Goal: Task Accomplishment & Management: Manage account settings

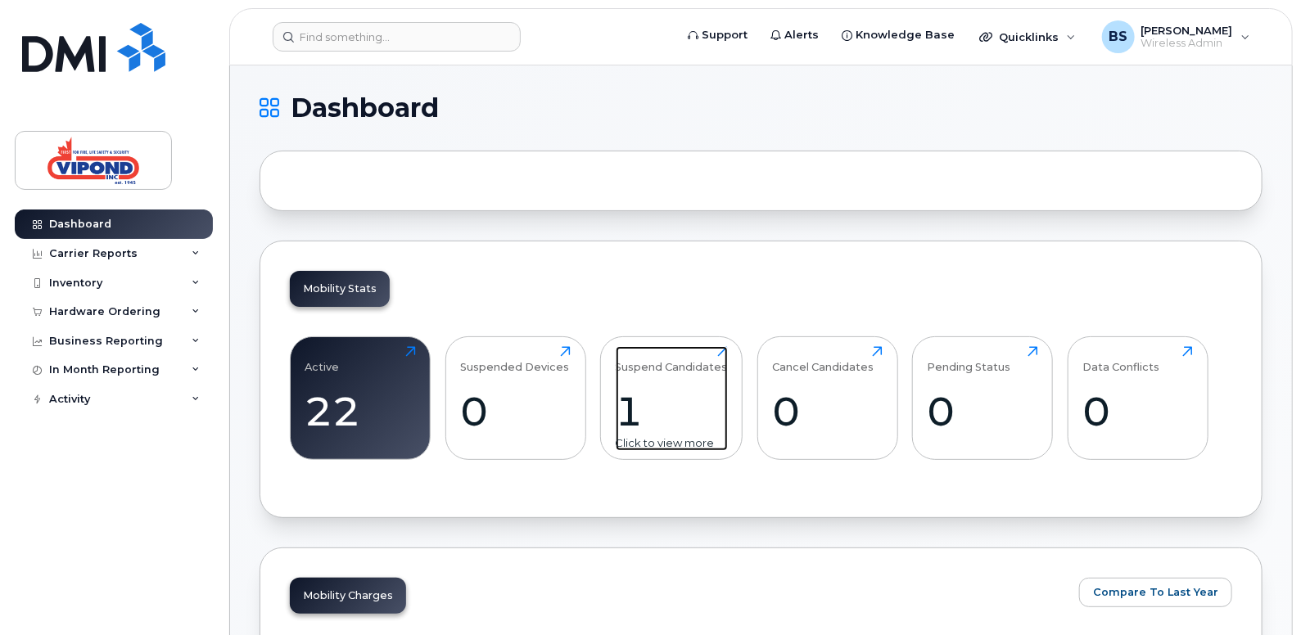
click at [695, 409] on div "1" at bounding box center [672, 411] width 112 height 48
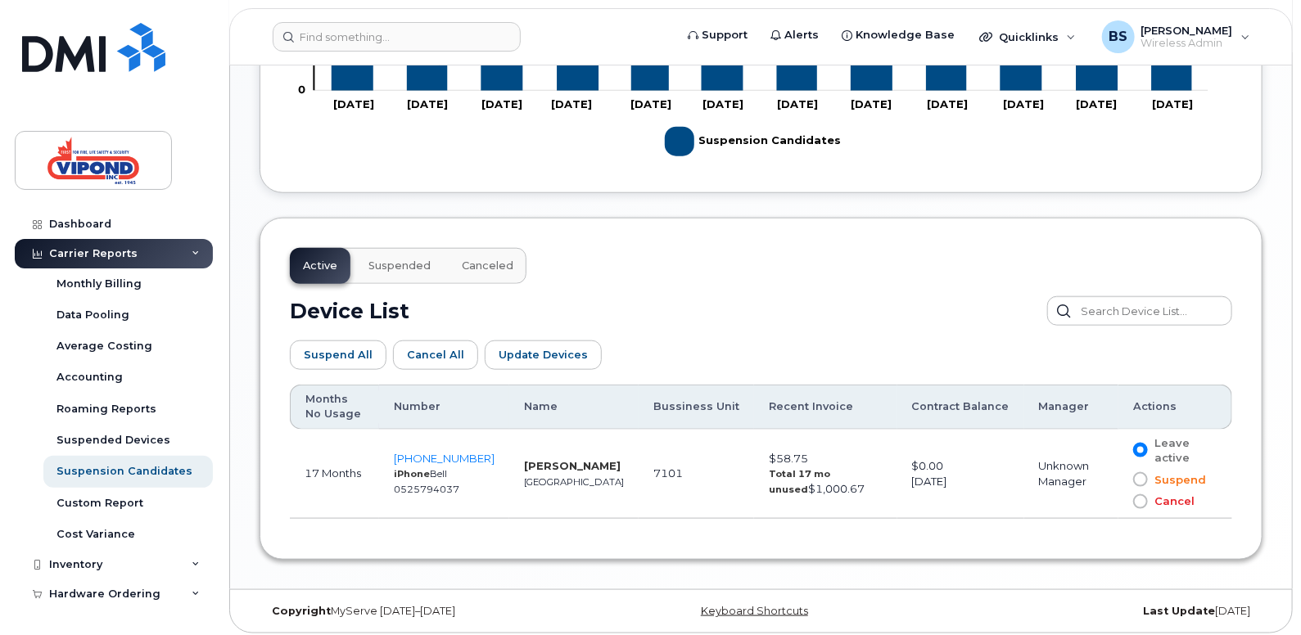
scroll to position [707, 0]
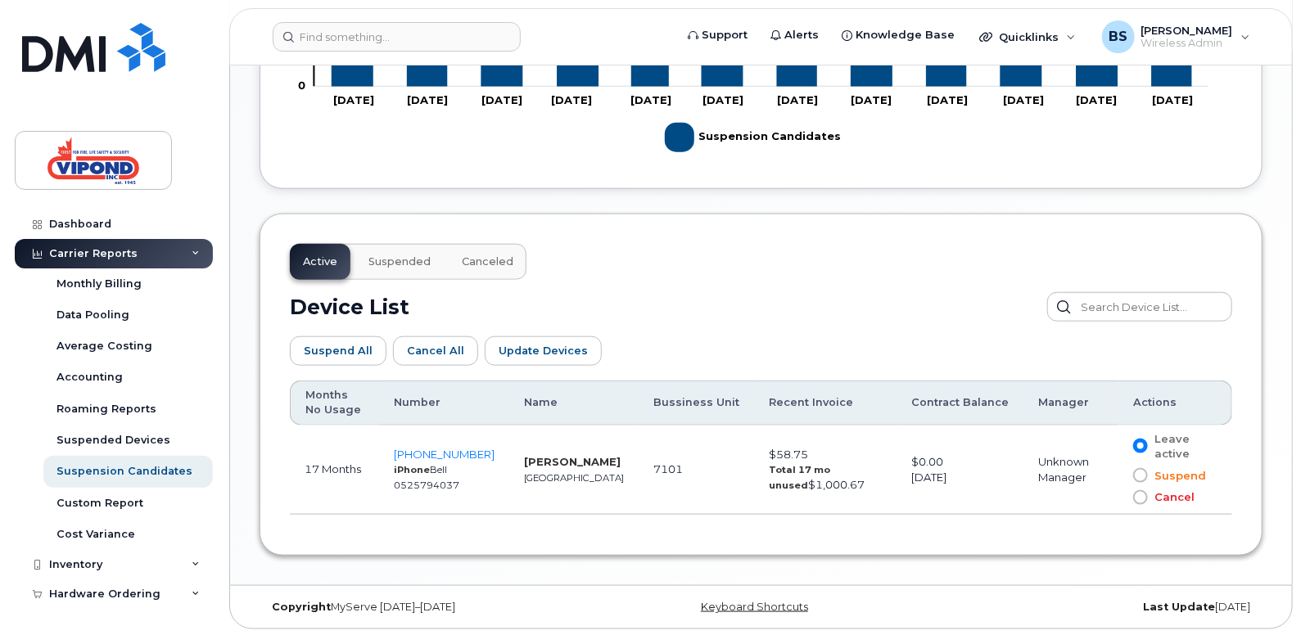
click at [1138, 499] on span at bounding box center [1140, 497] width 15 height 15
click at [1117, 498] on input "Cancel" at bounding box center [1117, 498] width 0 height 0
click at [477, 451] on span "403-312-2249" at bounding box center [444, 454] width 101 height 13
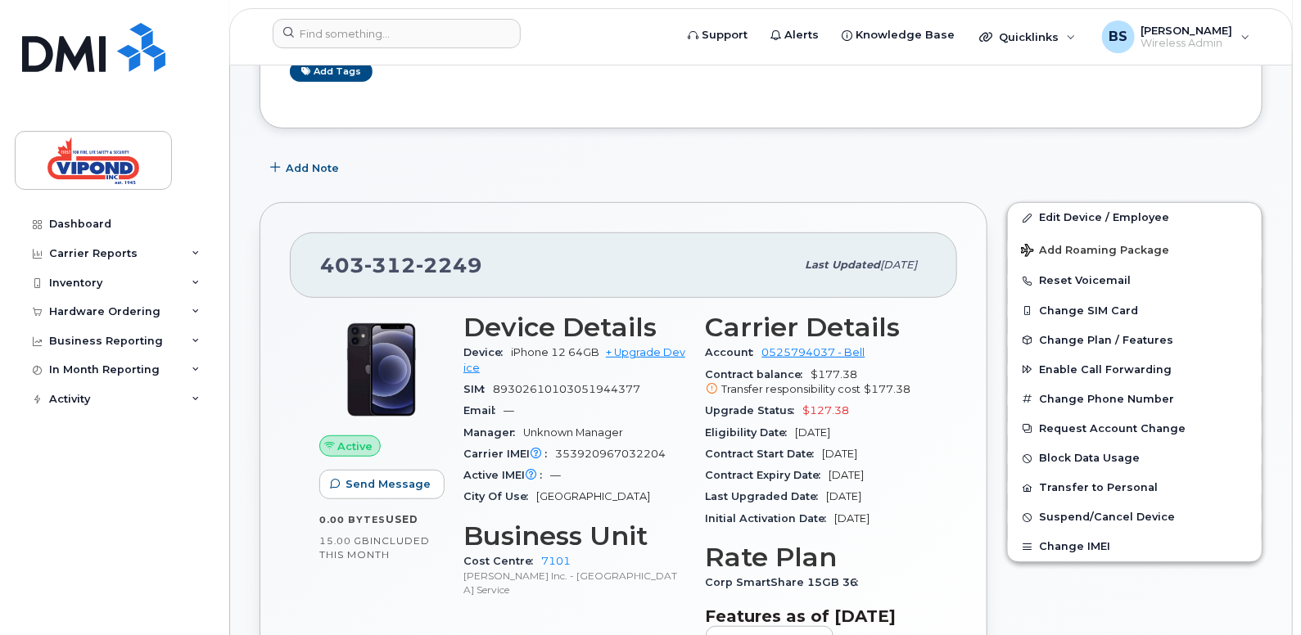
scroll to position [327, 0]
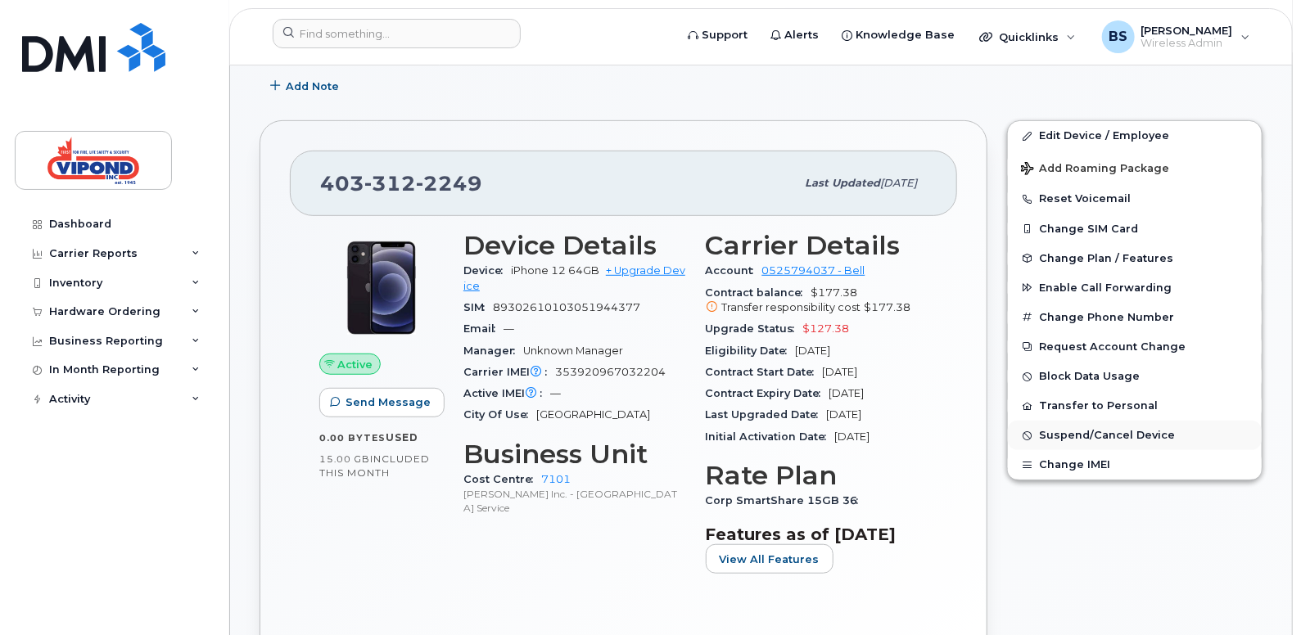
click at [1120, 437] on span "Suspend/Cancel Device" at bounding box center [1107, 436] width 136 height 12
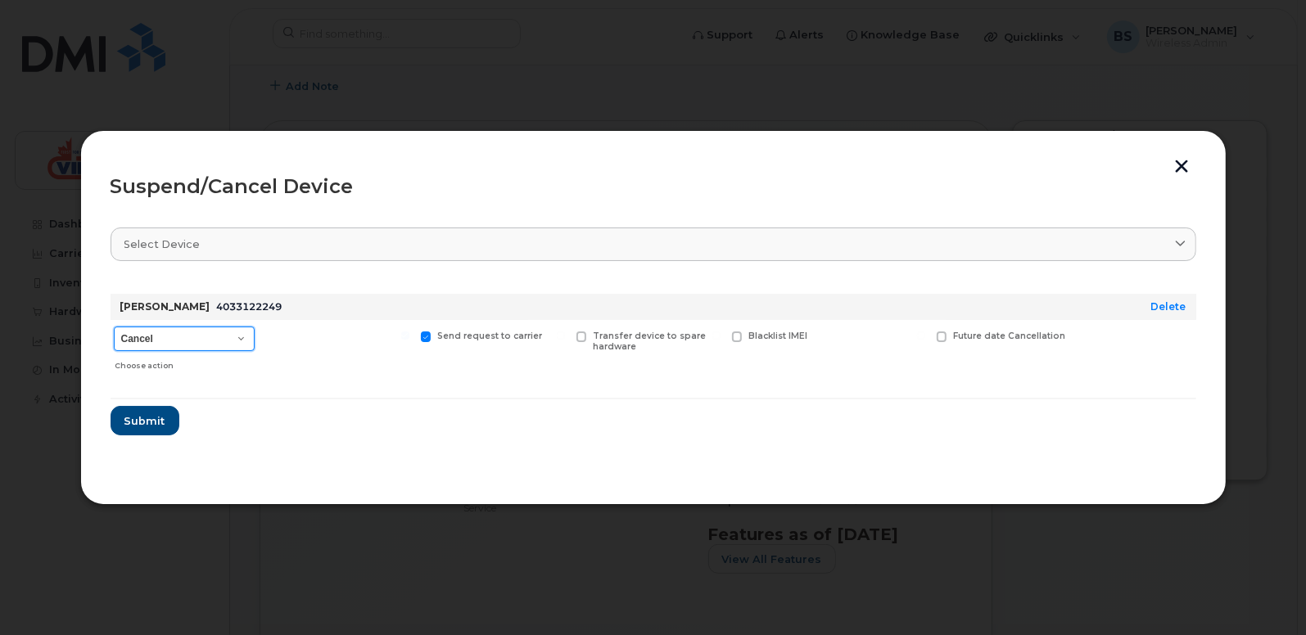
click at [242, 339] on select "Cancel Suspend - Extend Suspension Suspend - Reduced Rate Suspend - Full Rate S…" at bounding box center [184, 339] width 141 height 25
select select "[object Object]"
click at [114, 327] on select "Cancel Suspend - Extend Suspension Suspend - Reduced Rate Suspend - Full Rate S…" at bounding box center [184, 339] width 141 height 25
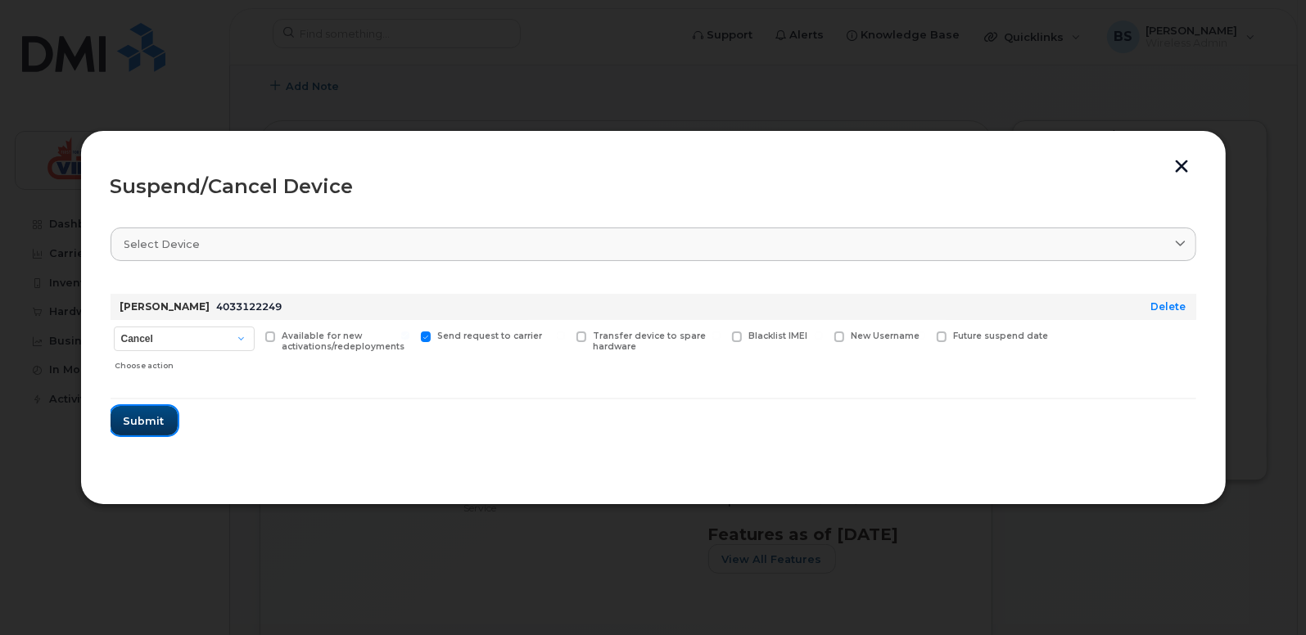
click at [154, 418] on span "Submit" at bounding box center [144, 422] width 41 height 16
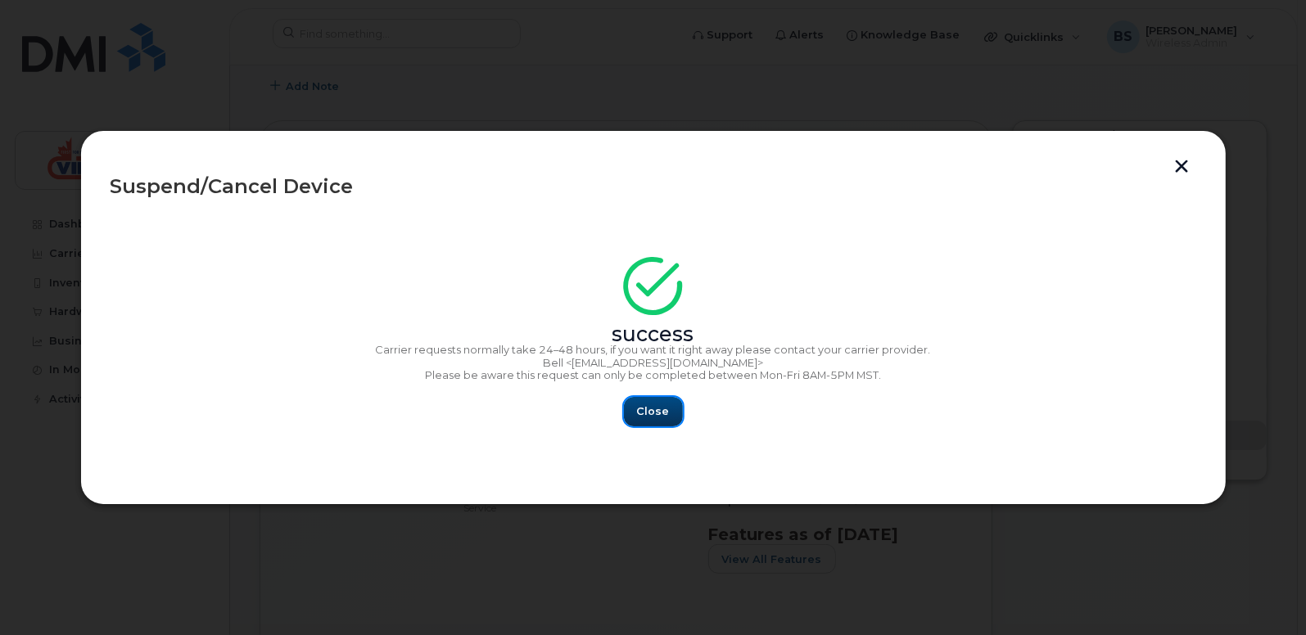
click at [658, 407] on span "Close" at bounding box center [653, 412] width 33 height 16
